Goal: Transaction & Acquisition: Purchase product/service

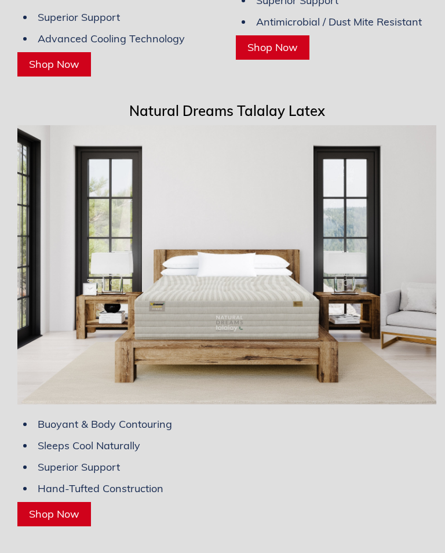
scroll to position [5340, 0]
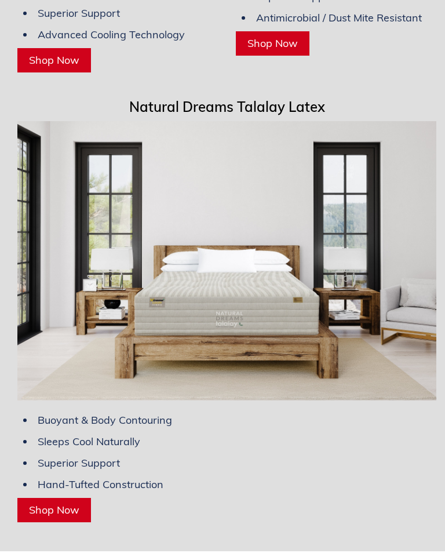
click at [63, 503] on span "Shop Now" at bounding box center [54, 509] width 50 height 13
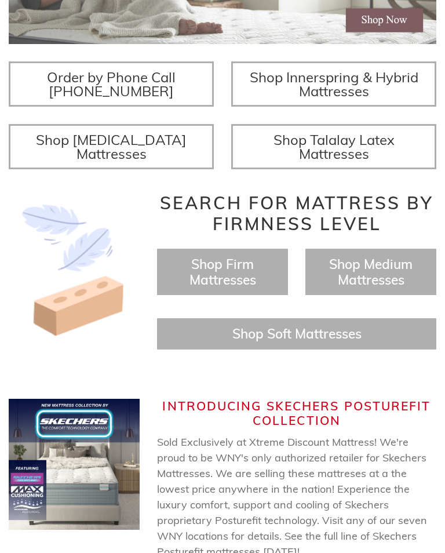
scroll to position [367, 0]
click at [370, 269] on span "Shop Medium Mattresses" at bounding box center [370, 271] width 83 height 32
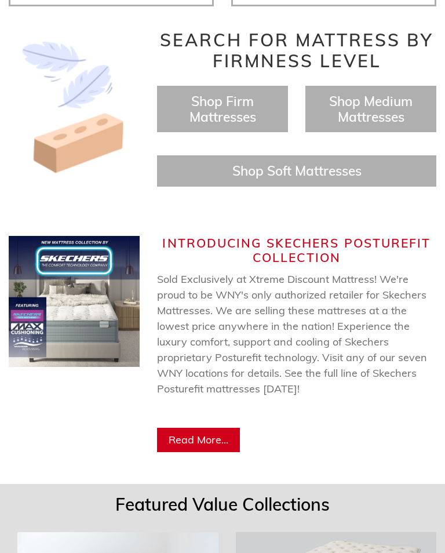
scroll to position [529, 0]
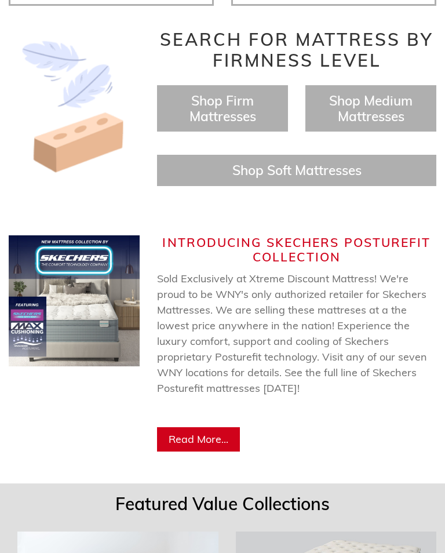
click at [210, 427] on link "Read More..." at bounding box center [198, 439] width 83 height 24
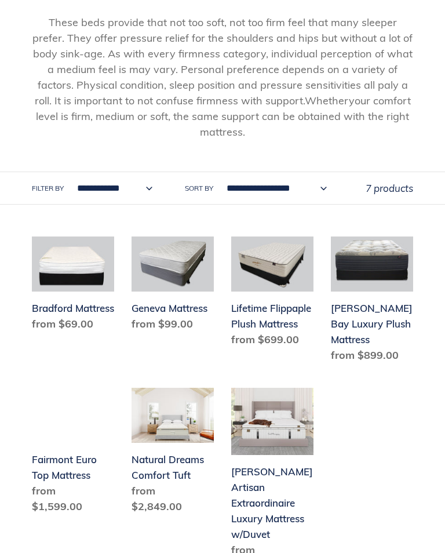
scroll to position [207, 0]
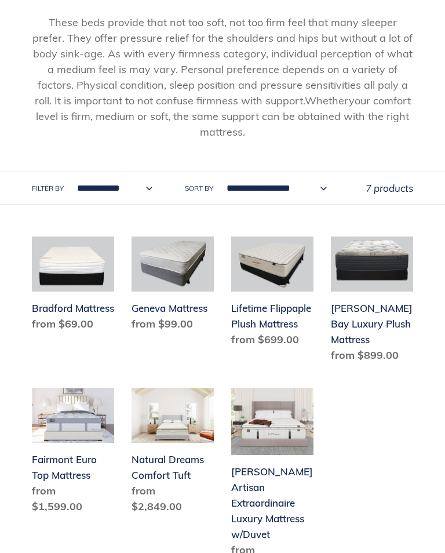
click at [70, 441] on link "Fairmont Euro Top Mattress" at bounding box center [73, 452] width 82 height 131
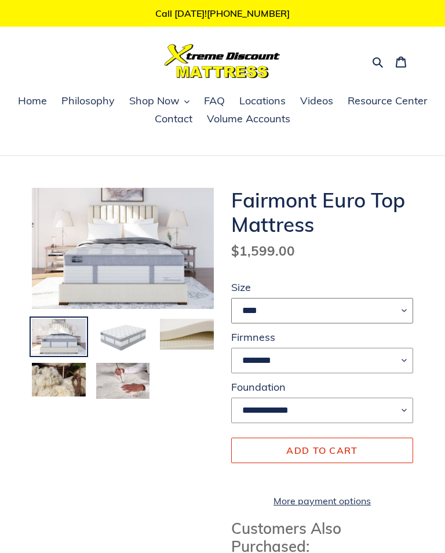
click at [403, 310] on select "**** **** ***** ****" at bounding box center [322, 310] width 182 height 25
select select "*****"
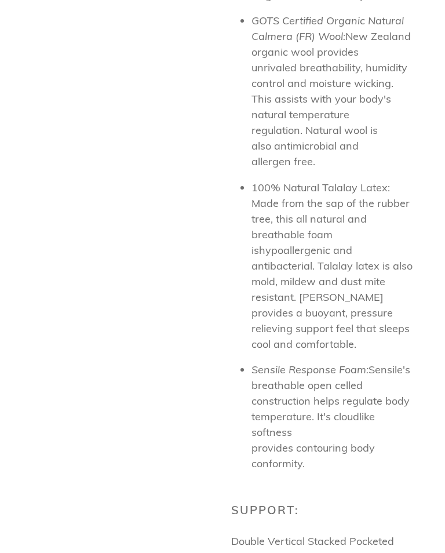
scroll to position [1261, 0]
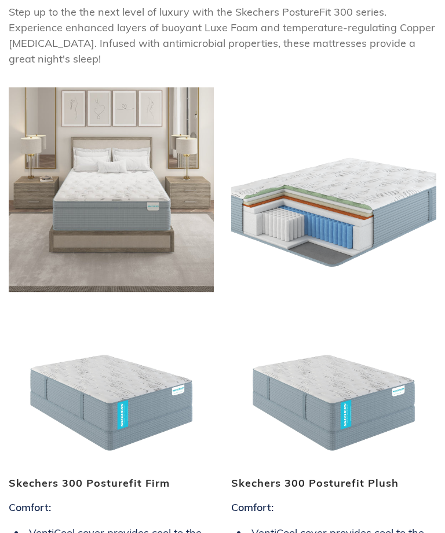
scroll to position [1861, 0]
